Goal: Task Accomplishment & Management: Manage account settings

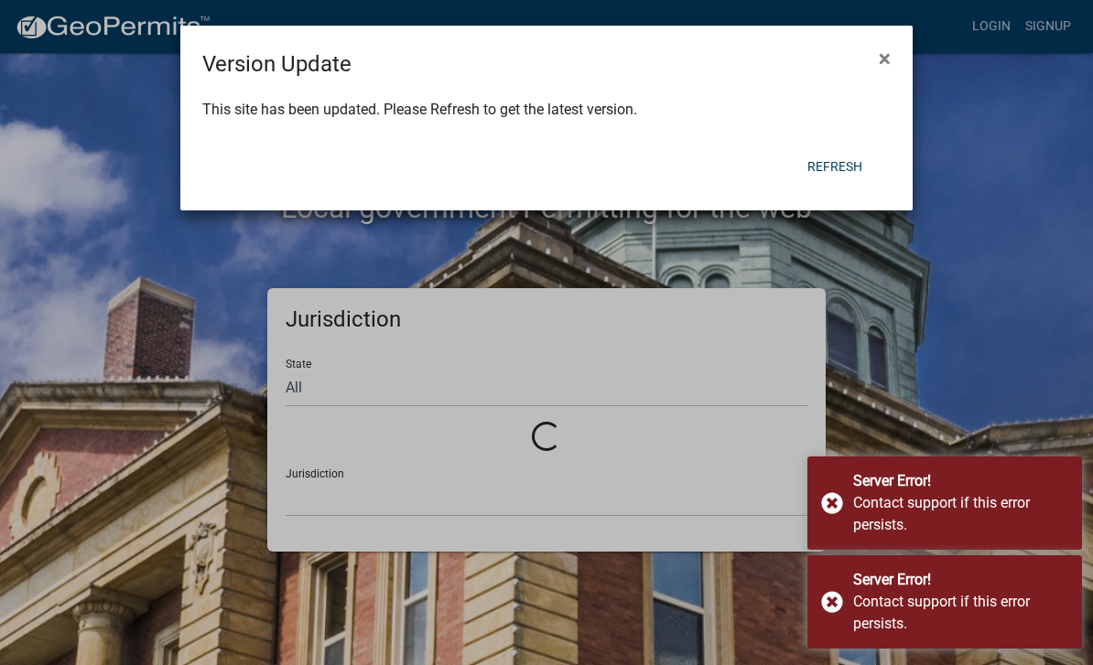
click at [847, 177] on button "Refresh" at bounding box center [834, 166] width 84 height 33
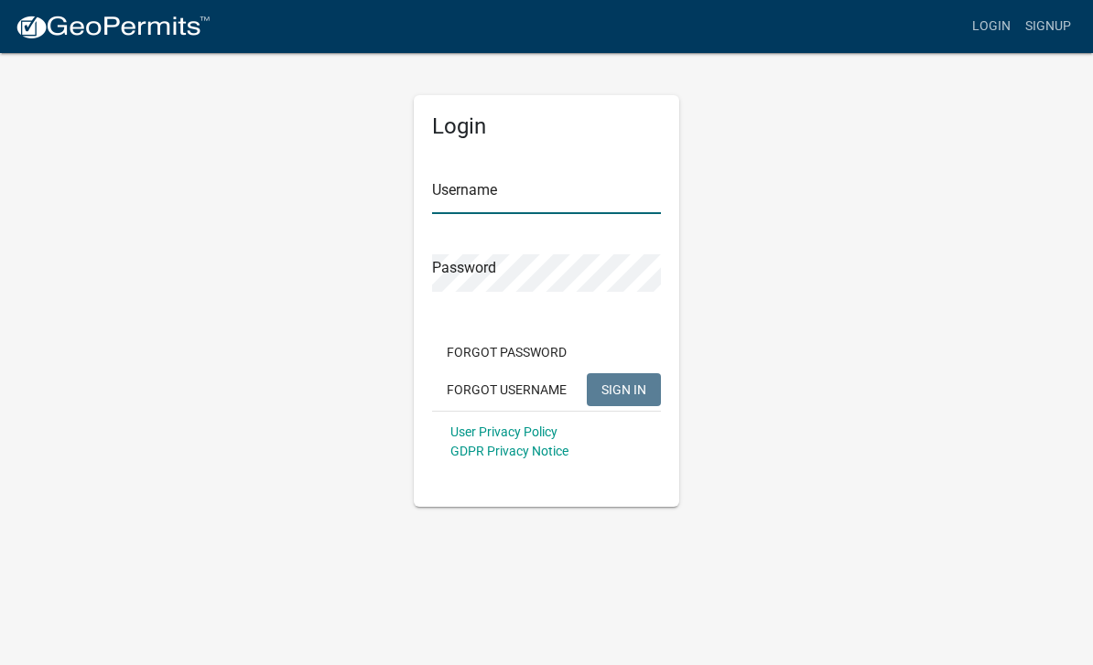
click at [545, 196] on input "Username" at bounding box center [546, 196] width 229 height 38
type input "Jtarrence"
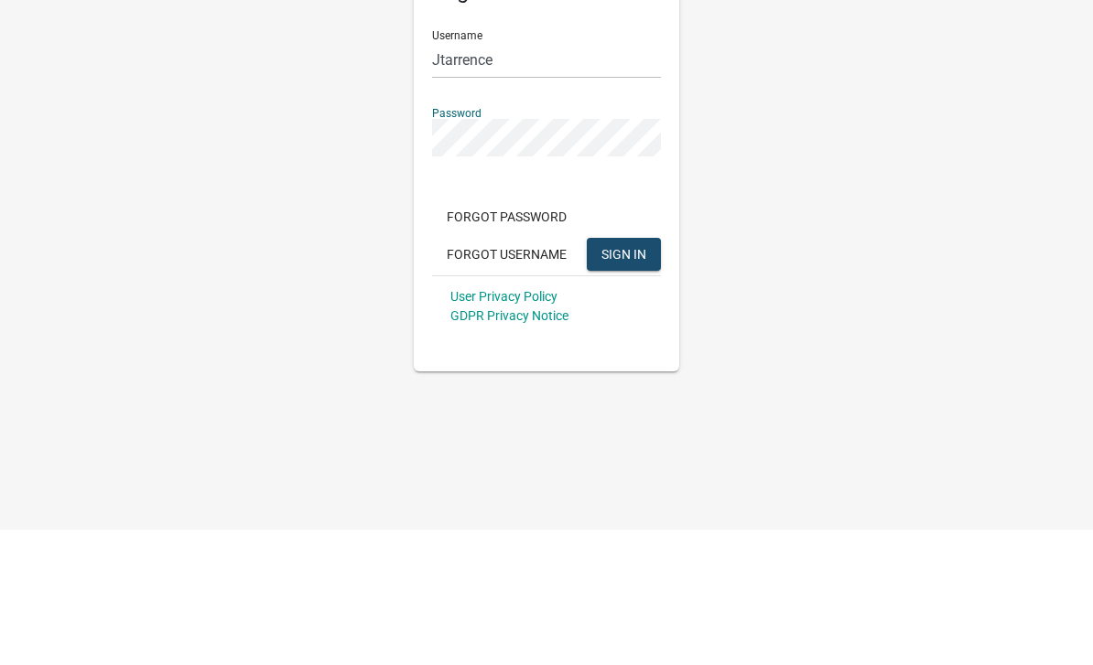
click at [630, 382] on span "SIGN IN" at bounding box center [623, 389] width 45 height 15
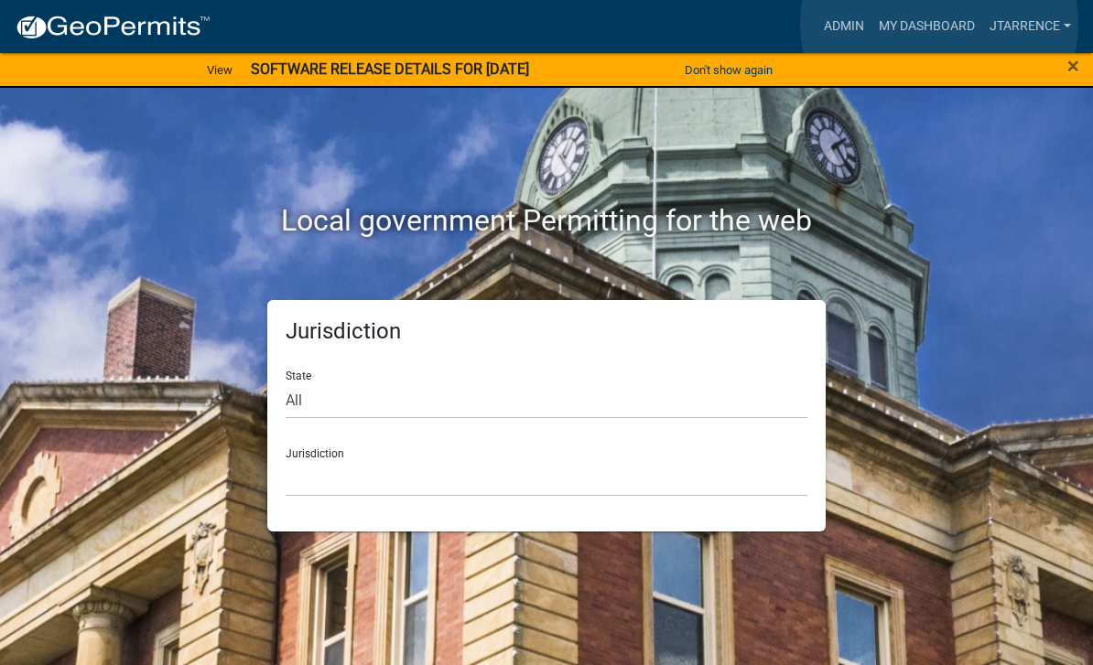
click at [939, 25] on link "My Dashboard" at bounding box center [926, 26] width 111 height 35
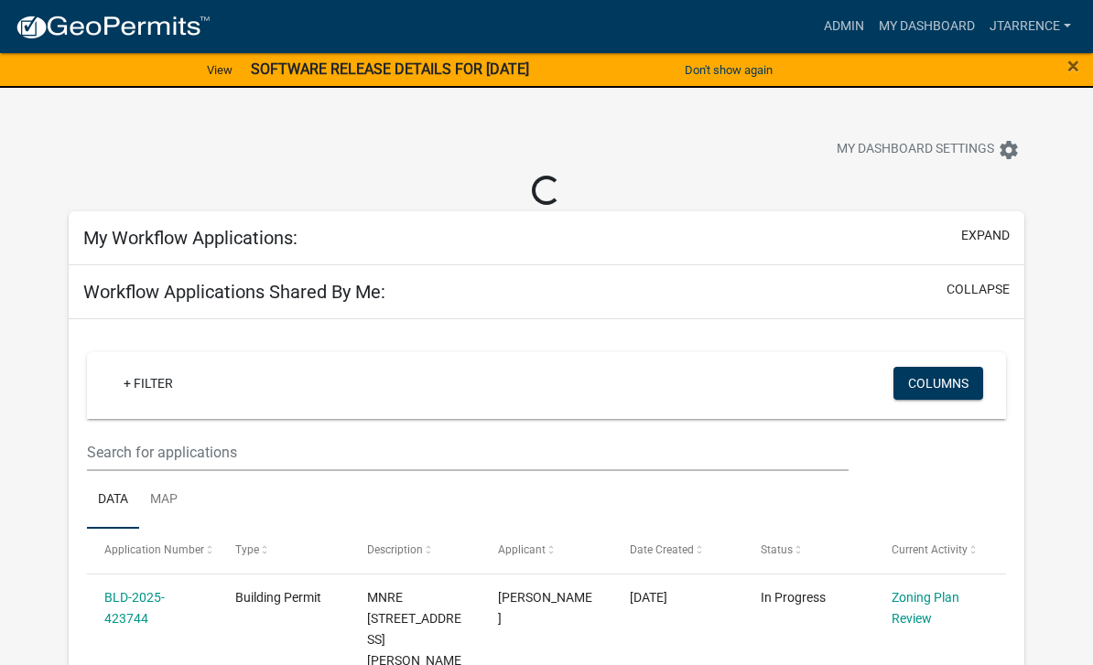
click at [1076, 66] on span "×" at bounding box center [1073, 66] width 12 height 26
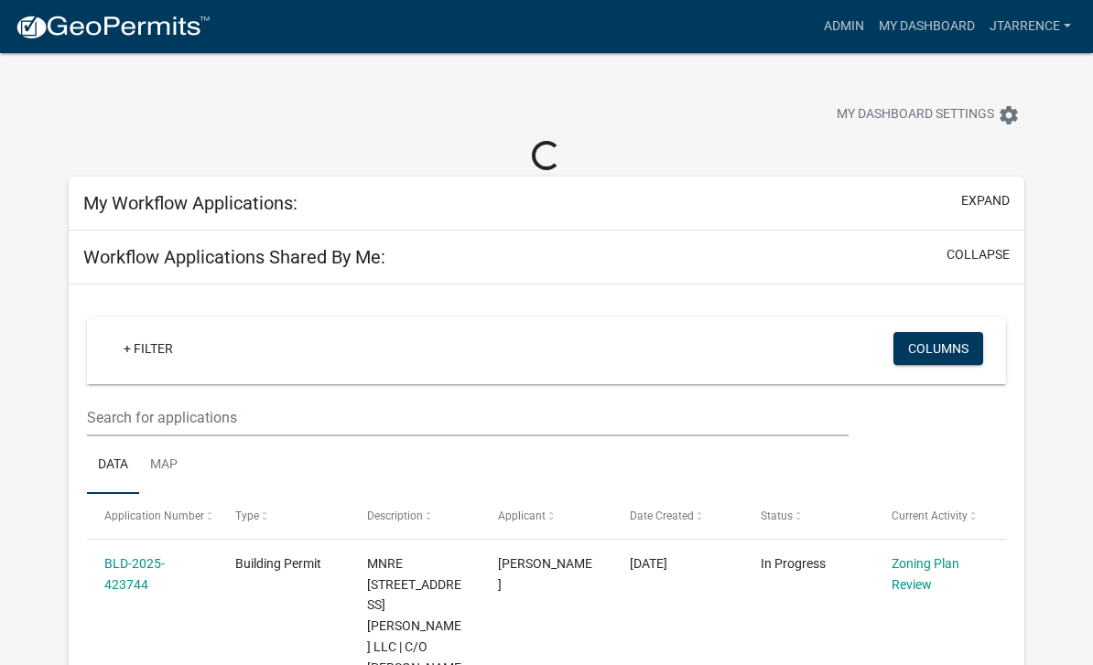
select select "3: 100"
